Goal: Information Seeking & Learning: Learn about a topic

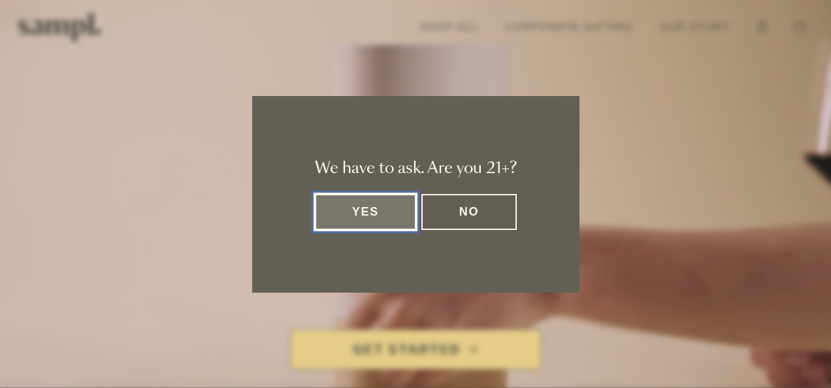
click at [393, 209] on button "Yes" at bounding box center [366, 212] width 102 height 36
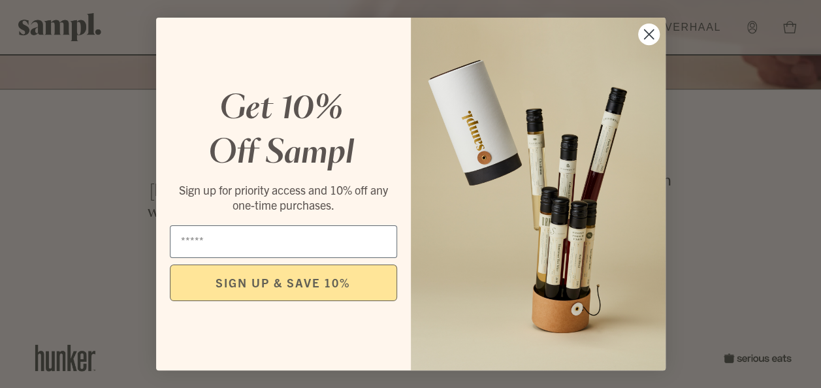
scroll to position [359, 0]
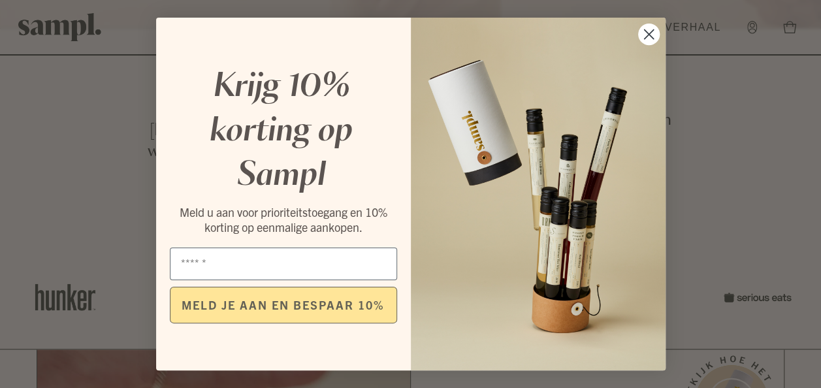
click at [653, 37] on circle "Dialoogvenster sluiten" at bounding box center [649, 35] width 22 height 22
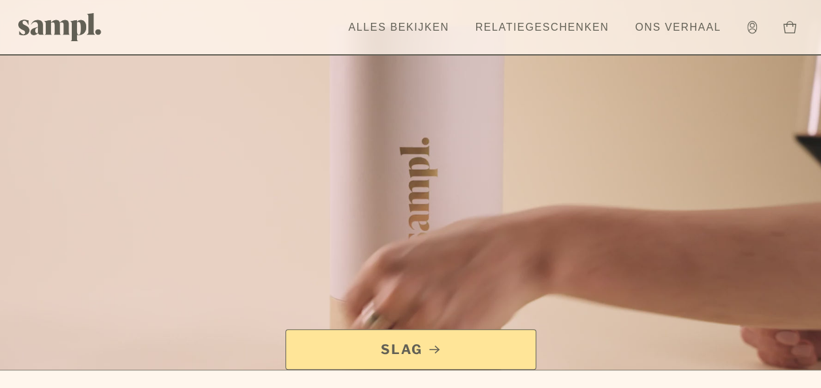
scroll to position [0, 0]
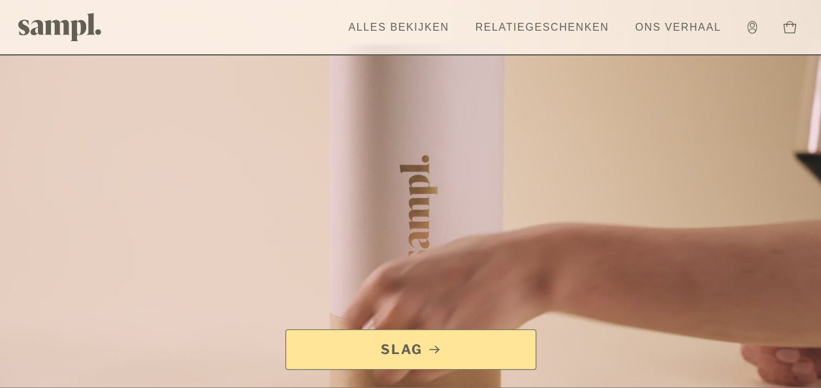
click at [405, 351] on span "Slag" at bounding box center [402, 349] width 42 height 18
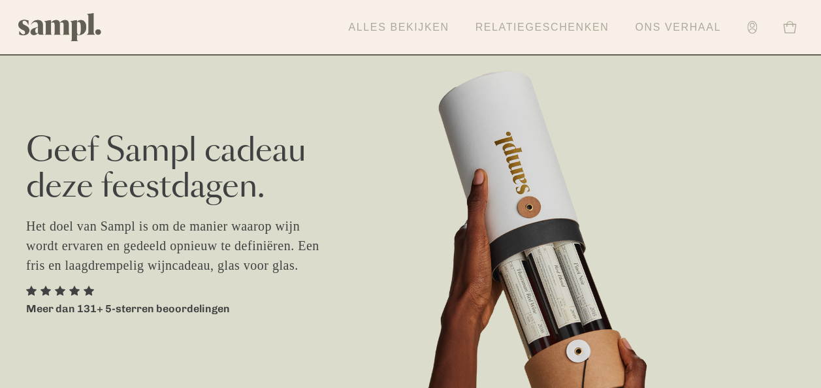
click at [680, 37] on link "Ons verhaal" at bounding box center [677, 27] width 99 height 29
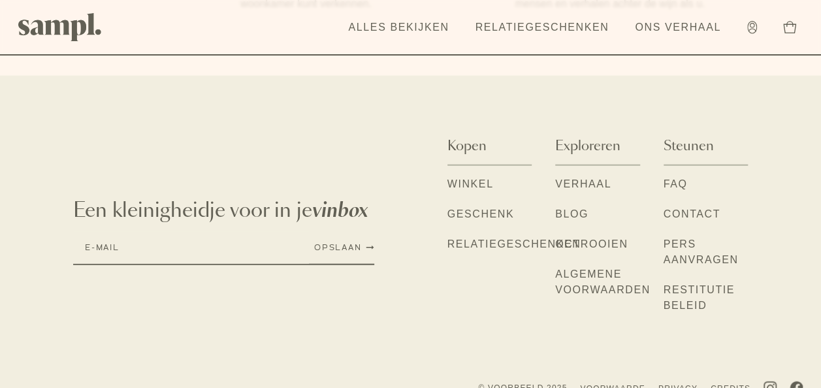
scroll to position [1465, 0]
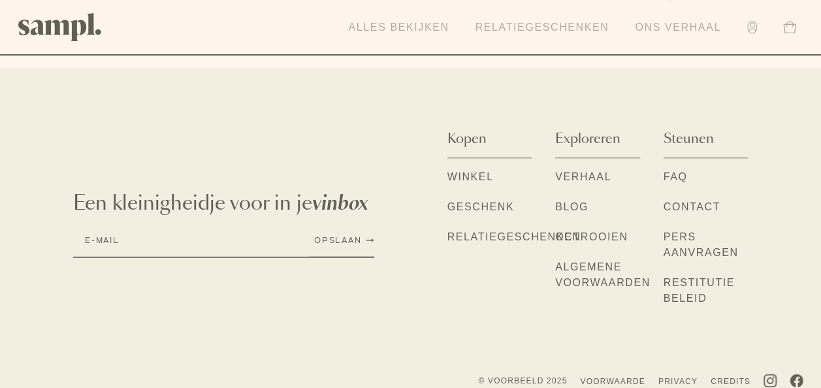
click at [407, 20] on link "Alles bekijken" at bounding box center [399, 27] width 114 height 29
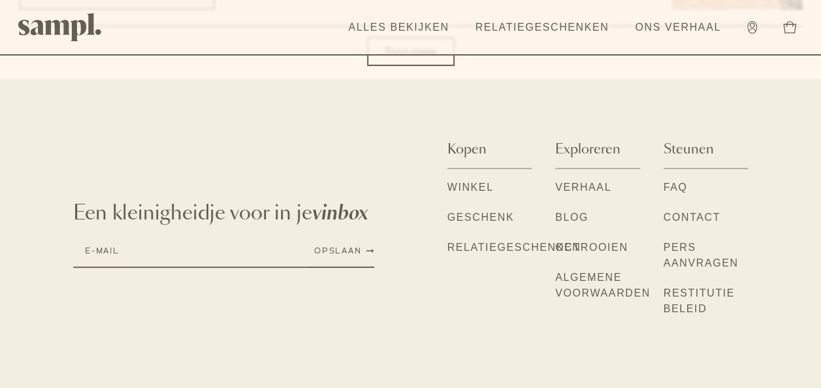
scroll to position [4994, 0]
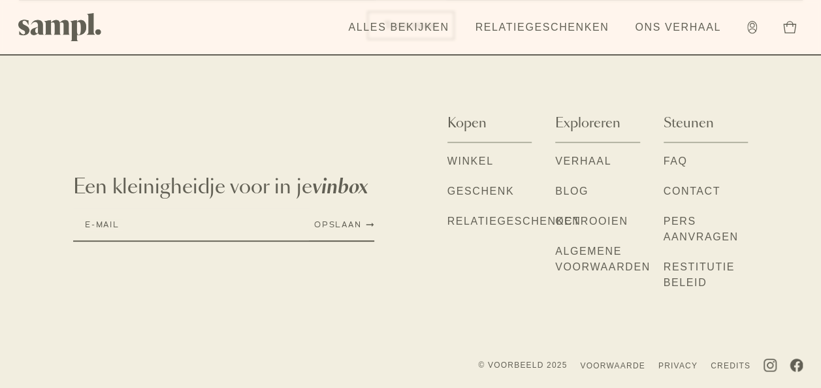
click at [454, 214] on link "Relatiegeschenken" at bounding box center [514, 222] width 134 height 17
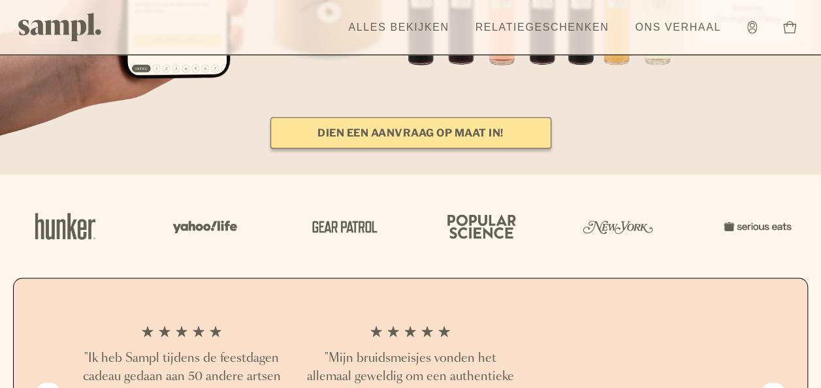
scroll to position [1122, 0]
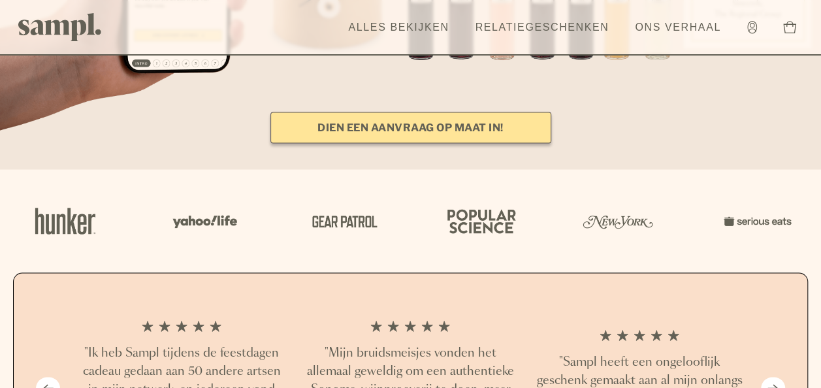
click at [426, 131] on link "Dien een aanvraag op maat in!" at bounding box center [410, 127] width 281 height 31
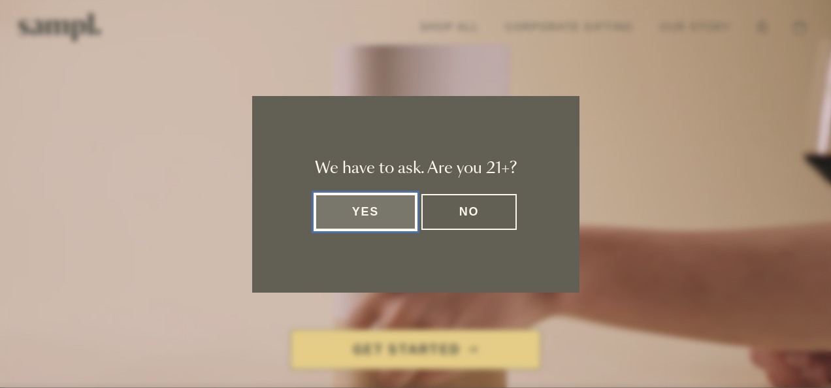
click at [355, 210] on button "Yes" at bounding box center [366, 212] width 102 height 36
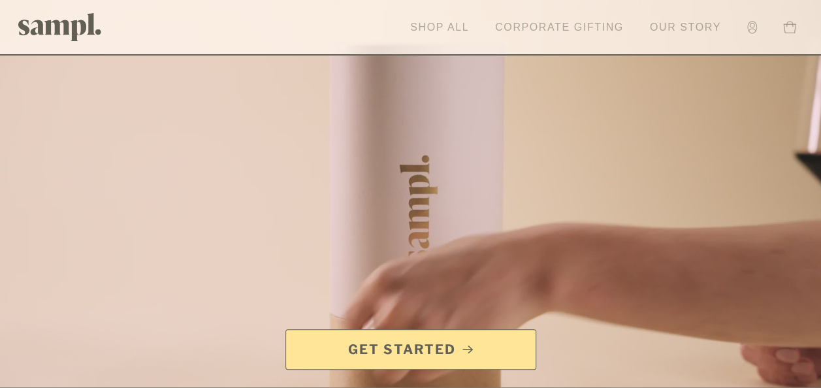
click at [579, 31] on link "Corporate Gifting" at bounding box center [560, 27] width 142 height 29
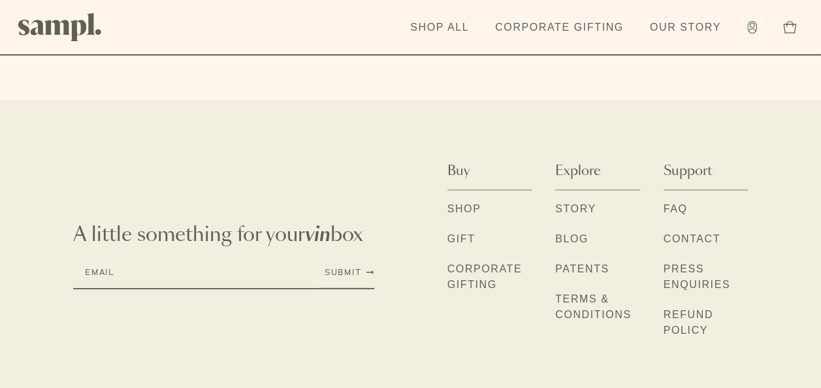
scroll to position [4283, 0]
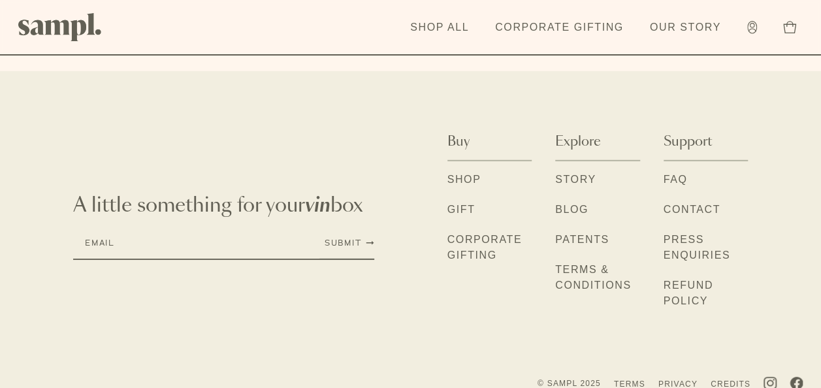
click at [797, 162] on div "A little something for your vin box Email Submit Buy Shop Gift" at bounding box center [410, 227] width 821 height 208
click at [751, 77] on footer "A little something for your vin box Email Submit Buy Shop Gift" at bounding box center [410, 239] width 821 height 336
